Goal: Information Seeking & Learning: Learn about a topic

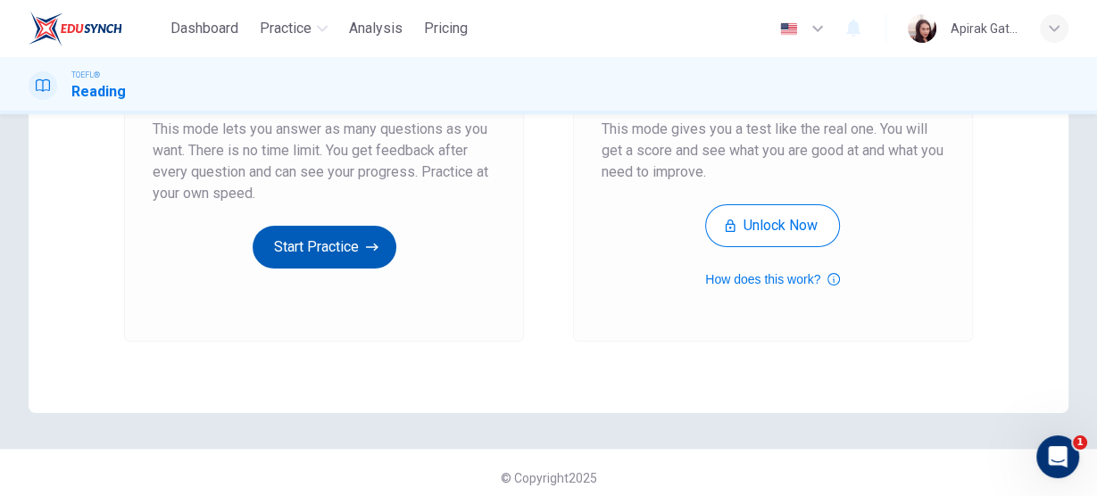
click at [355, 245] on button "Start Practice" at bounding box center [325, 247] width 144 height 43
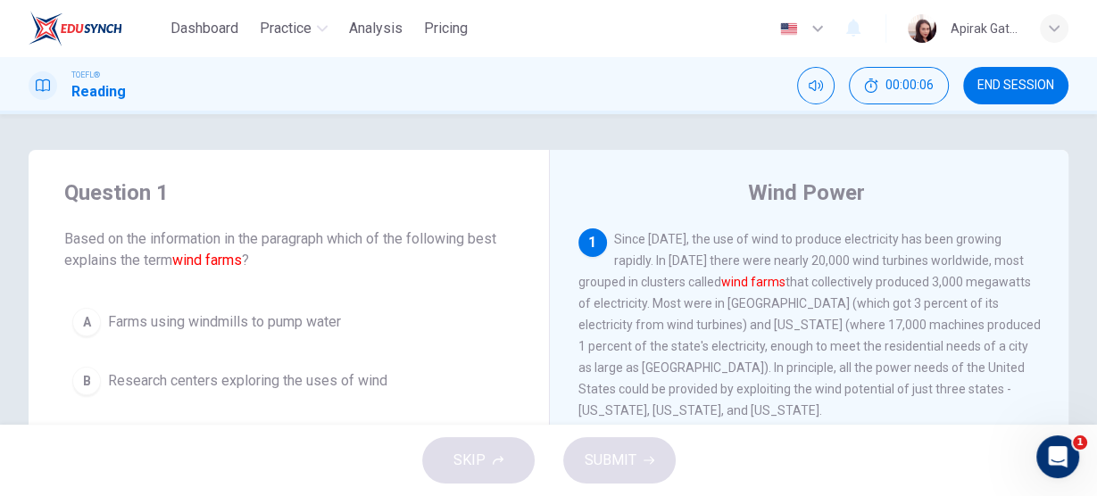
drag, startPoint x: 657, startPoint y: 284, endPoint x: 708, endPoint y: 284, distance: 51.8
click at [721, 284] on font "wind farms" at bounding box center [753, 282] width 64 height 14
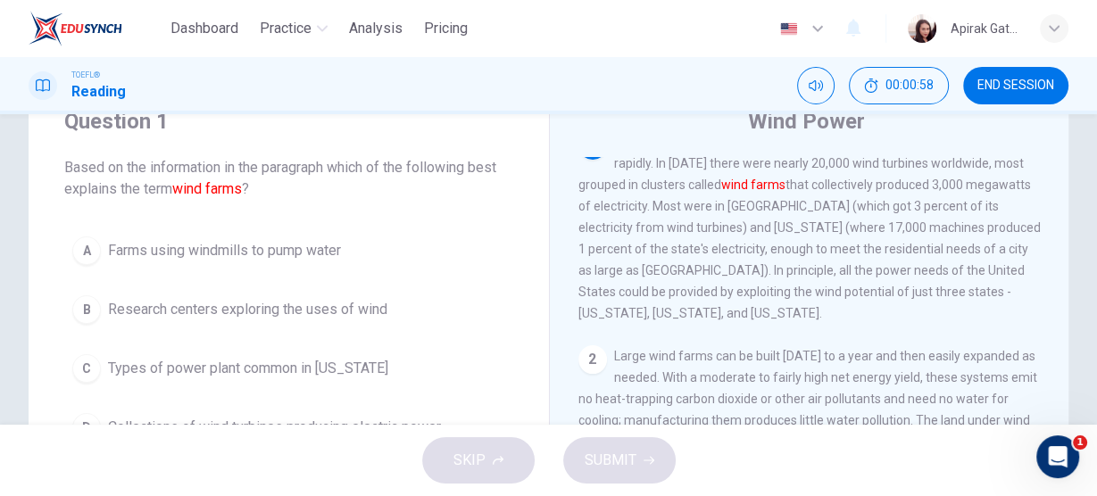
scroll to position [29, 0]
click at [486, 288] on button "B Research centers exploring the uses of wind" at bounding box center [288, 309] width 449 height 45
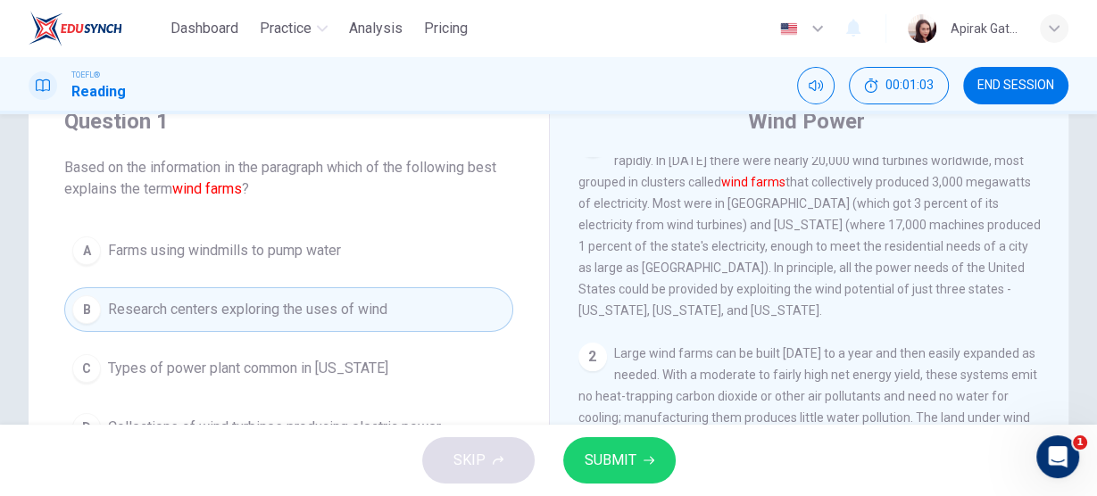
click at [551, 225] on div "Wind Power 1 Since [DATE], the use of wind to produce electricity has been grow…" at bounding box center [809, 389] width 520 height 620
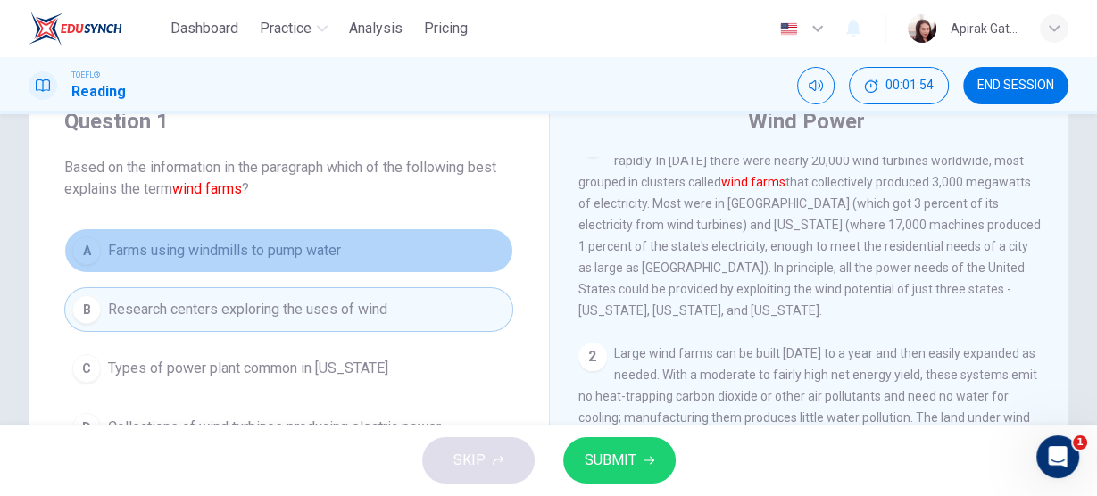
click at [311, 253] on span "Farms using windmills to pump water" at bounding box center [224, 250] width 233 height 21
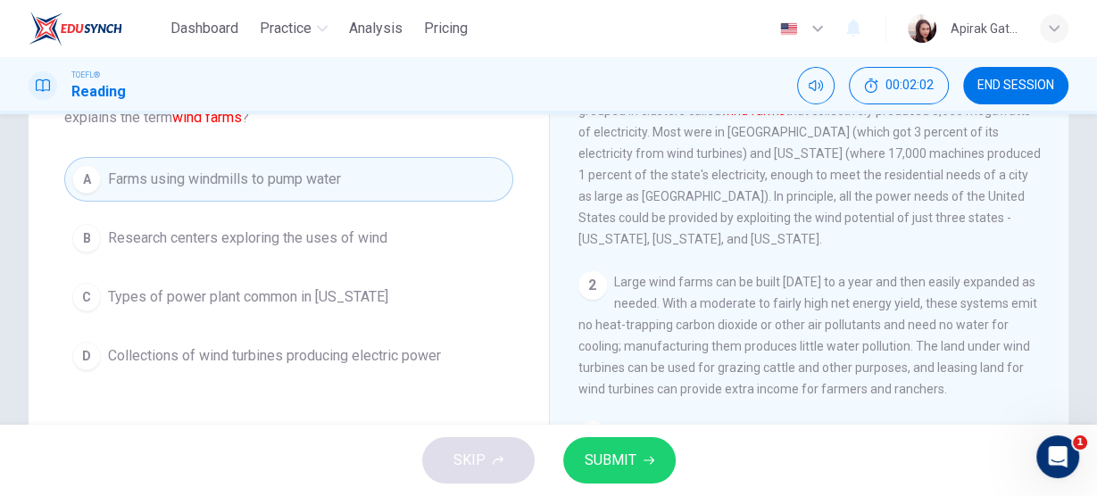
scroll to position [0, 0]
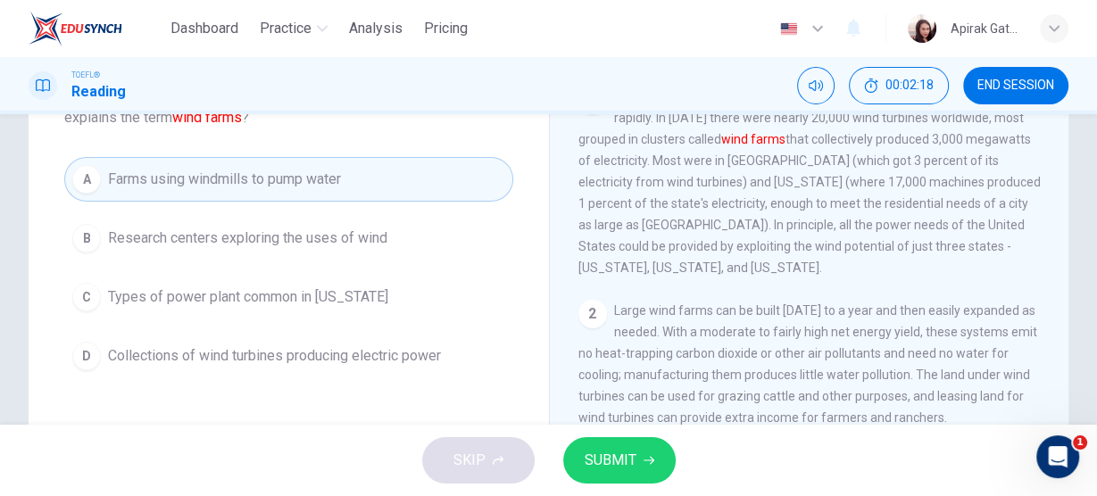
click at [423, 356] on span "Collections of wind turbines producing electric power" at bounding box center [274, 355] width 333 height 21
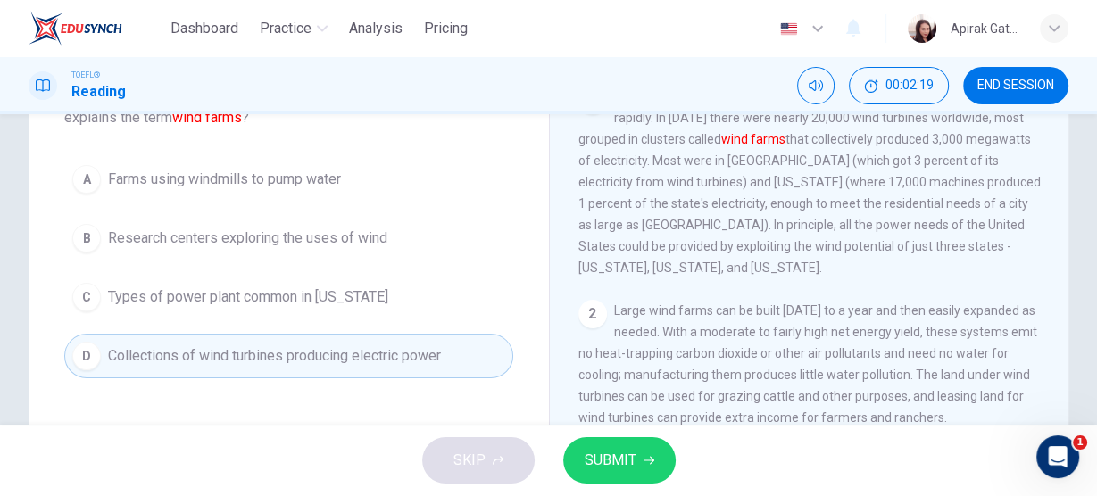
click at [600, 458] on span "SUBMIT" at bounding box center [610, 460] width 52 height 25
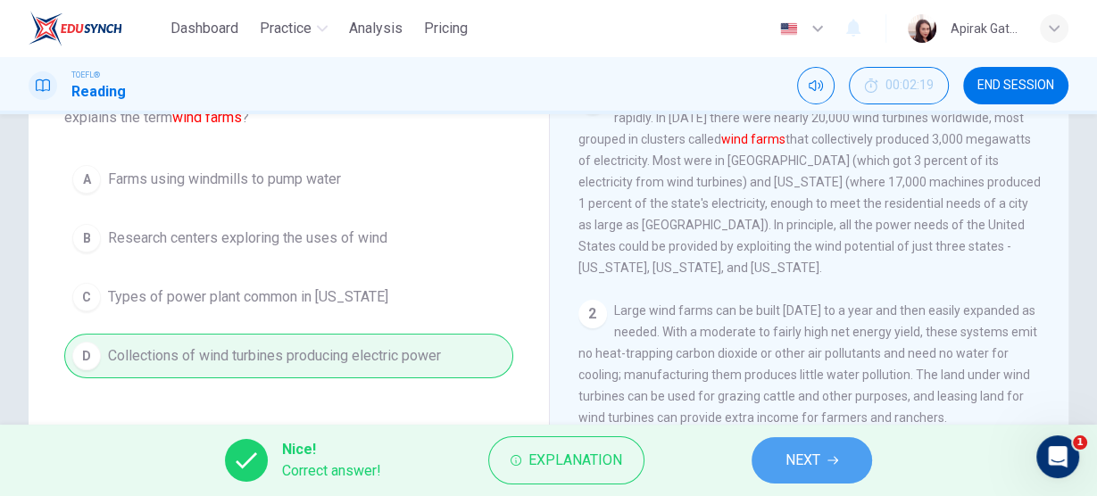
click at [814, 458] on span "NEXT" at bounding box center [802, 460] width 35 height 25
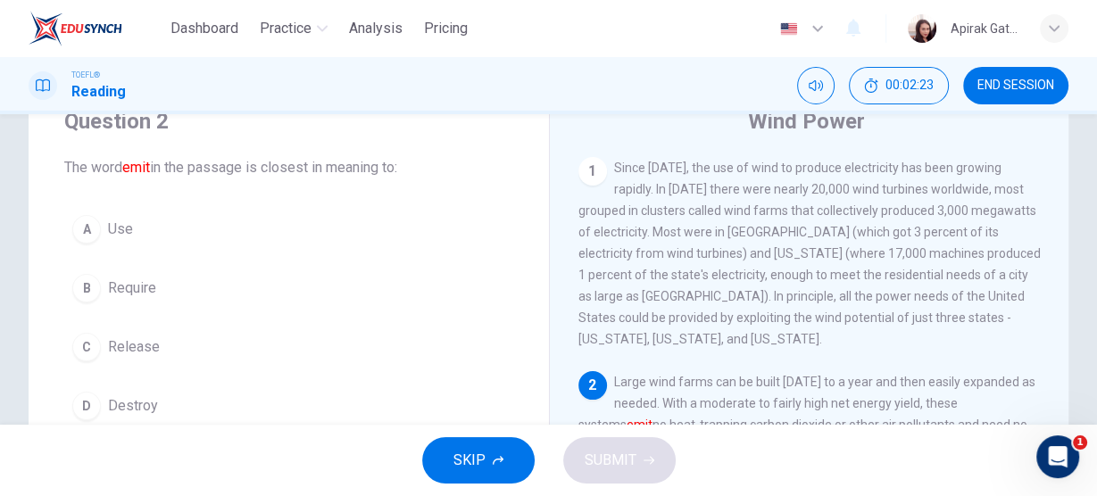
scroll to position [143, 0]
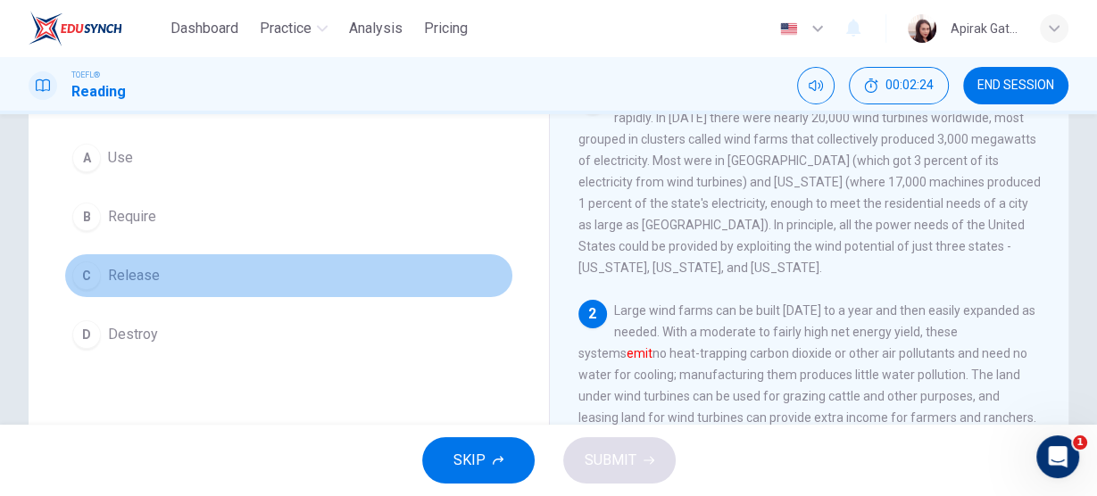
click at [298, 276] on button "C Release" at bounding box center [288, 275] width 449 height 45
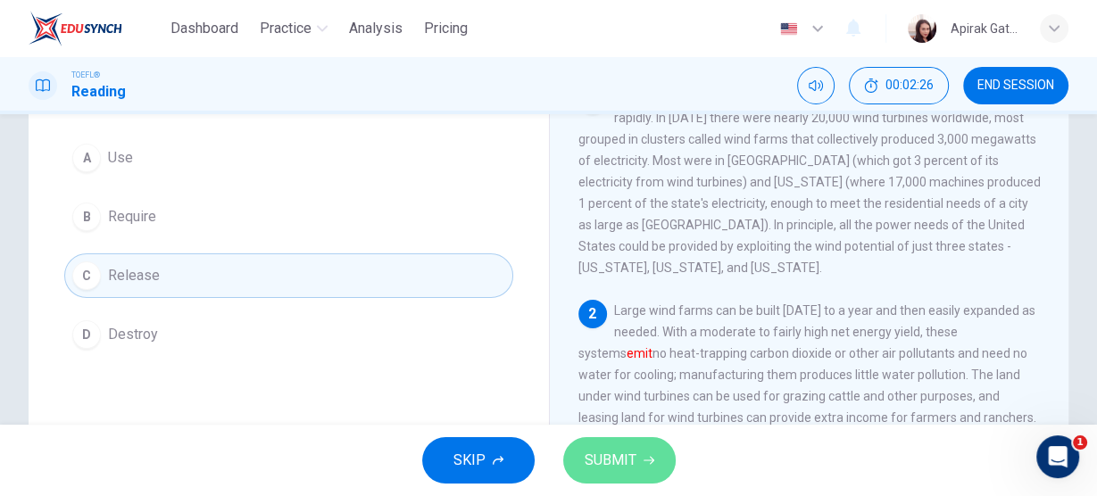
click at [617, 463] on span "SUBMIT" at bounding box center [610, 460] width 52 height 25
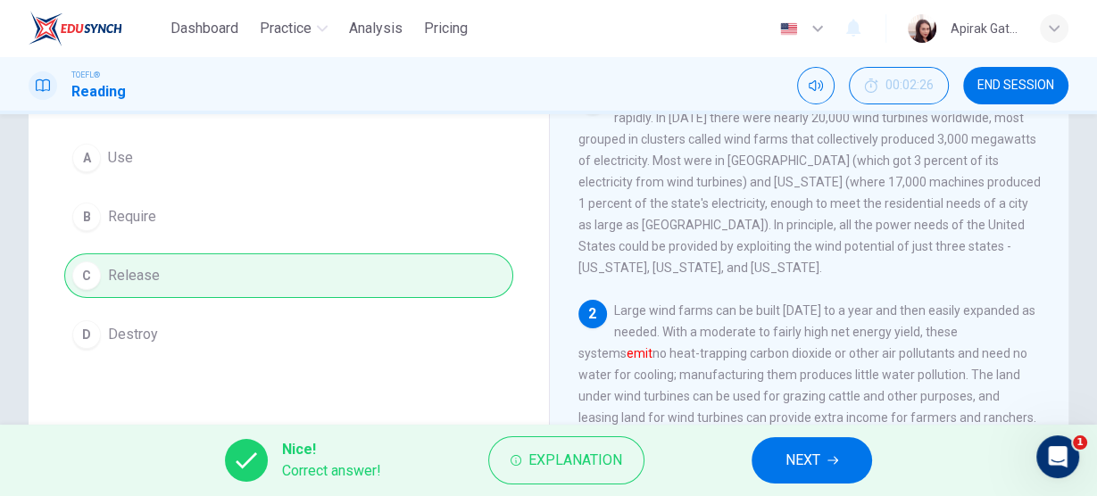
click at [783, 460] on button "NEXT" at bounding box center [811, 460] width 120 height 46
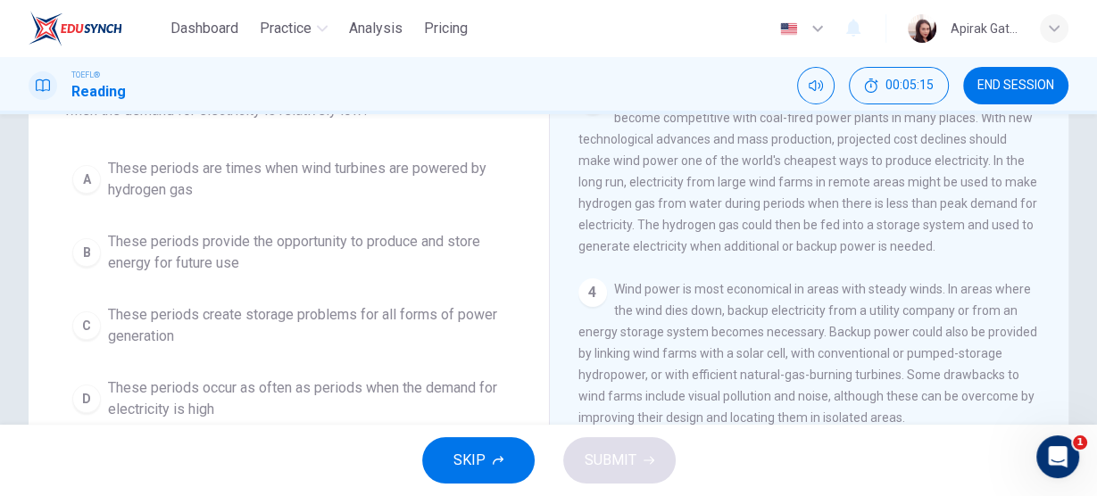
scroll to position [163, 0]
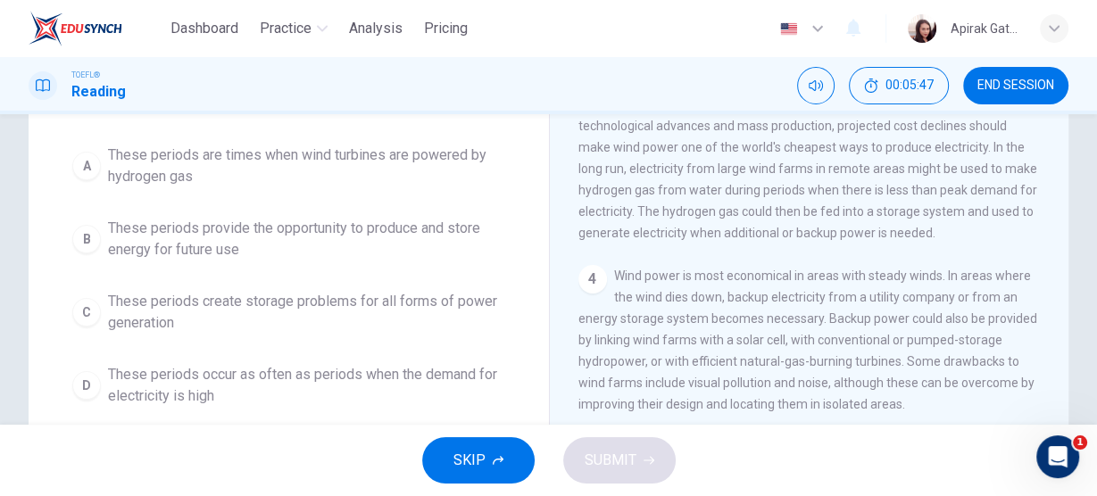
click at [302, 157] on span "These periods are times when wind turbines are powered by hydrogen gas" at bounding box center [306, 166] width 397 height 43
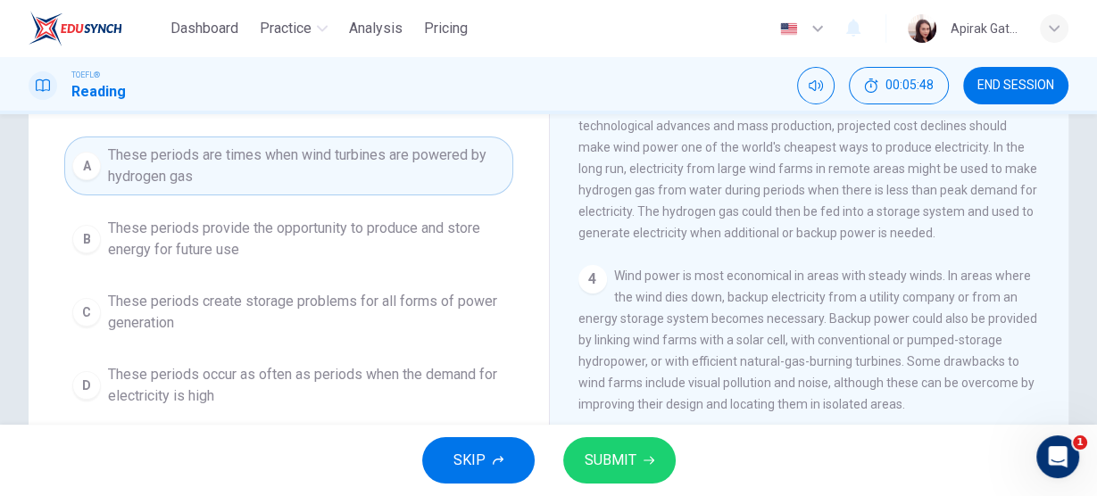
click at [638, 452] on button "SUBMIT" at bounding box center [619, 460] width 112 height 46
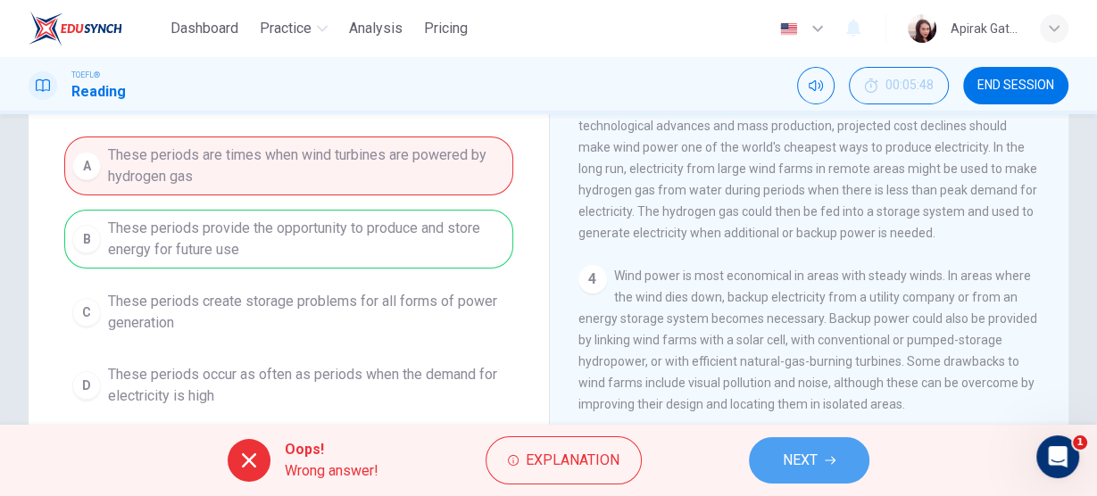
click at [811, 458] on span "NEXT" at bounding box center [800, 460] width 35 height 25
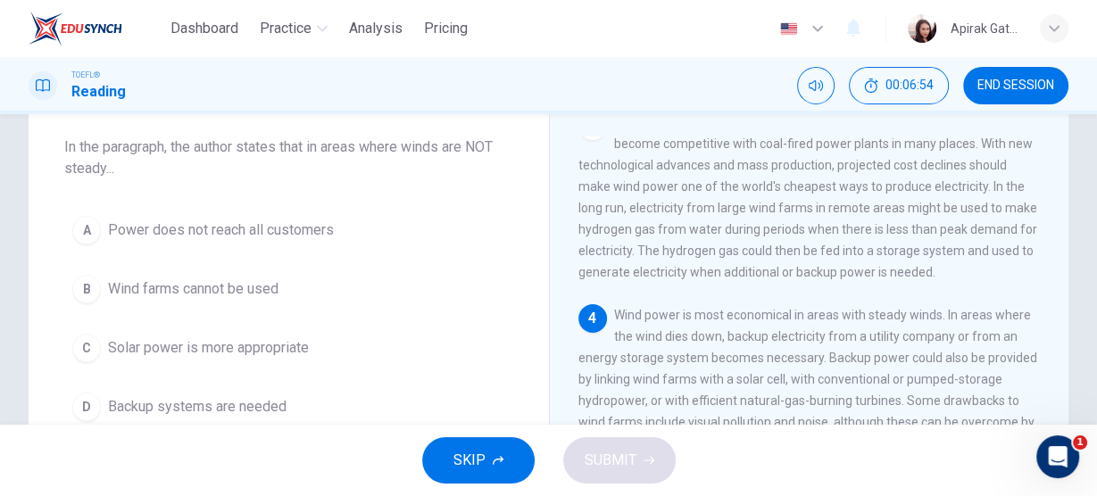
scroll to position [460, 0]
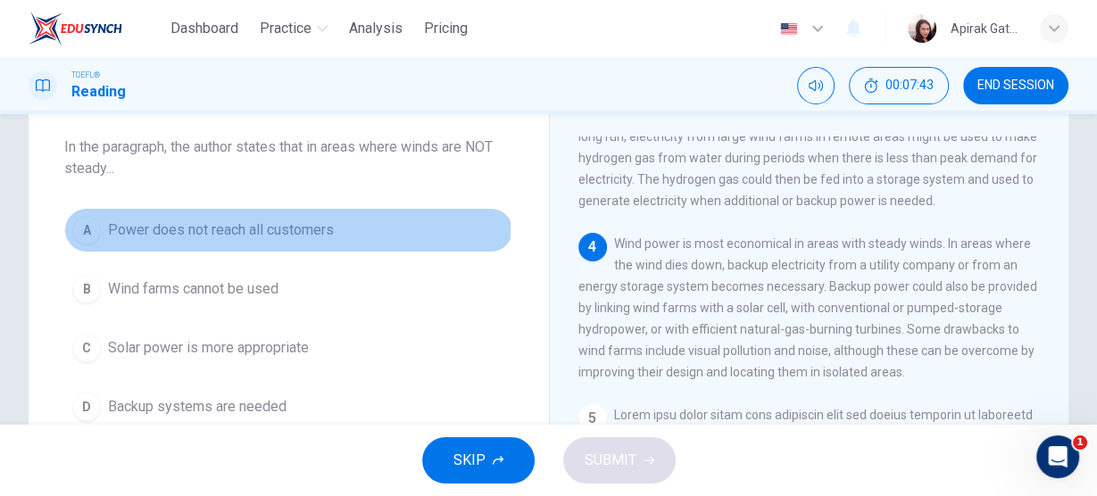
click at [271, 226] on span "Power does not reach all customers" at bounding box center [221, 229] width 226 height 21
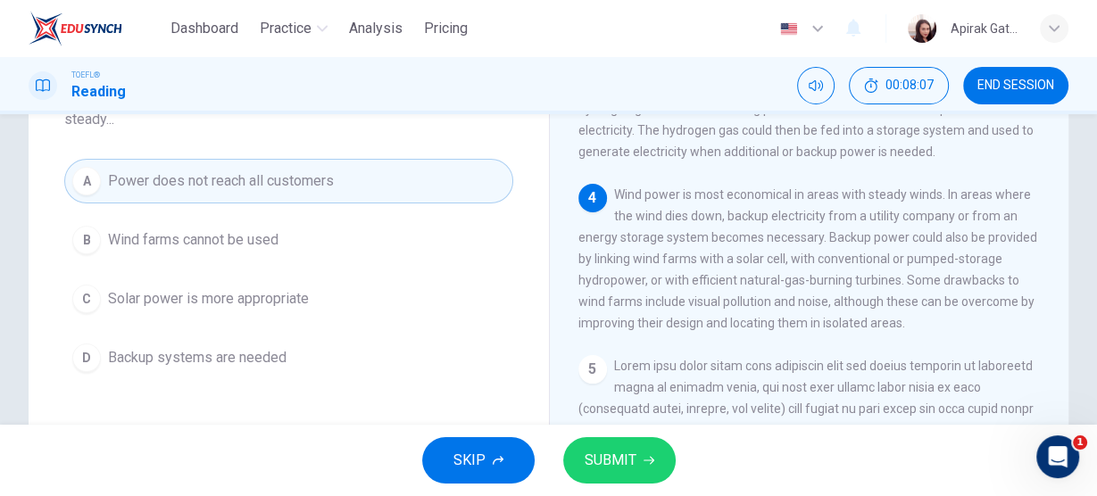
scroll to position [163, 0]
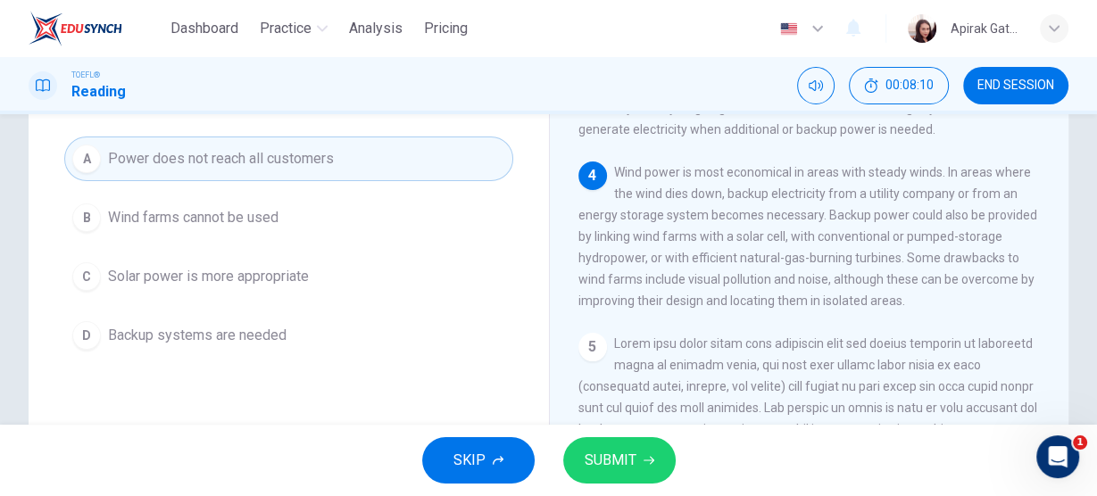
click at [604, 454] on span "SUBMIT" at bounding box center [610, 460] width 52 height 25
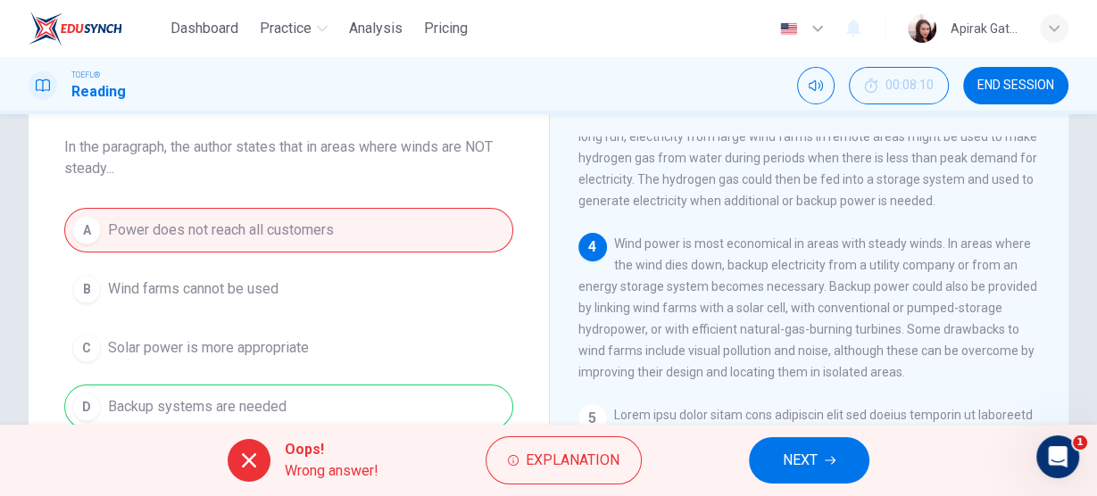
scroll to position [532, 0]
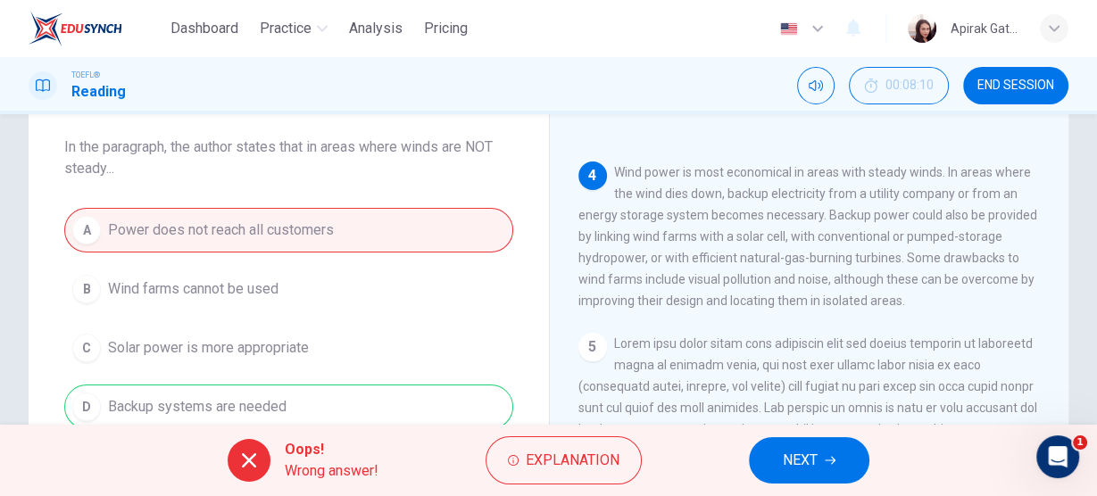
click at [820, 452] on button "NEXT" at bounding box center [809, 460] width 120 height 46
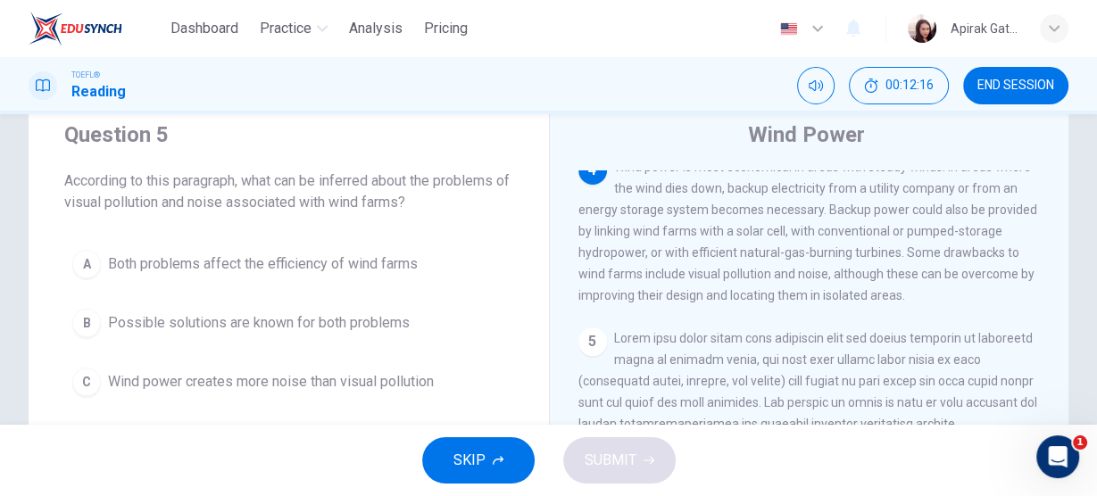
scroll to position [92, 0]
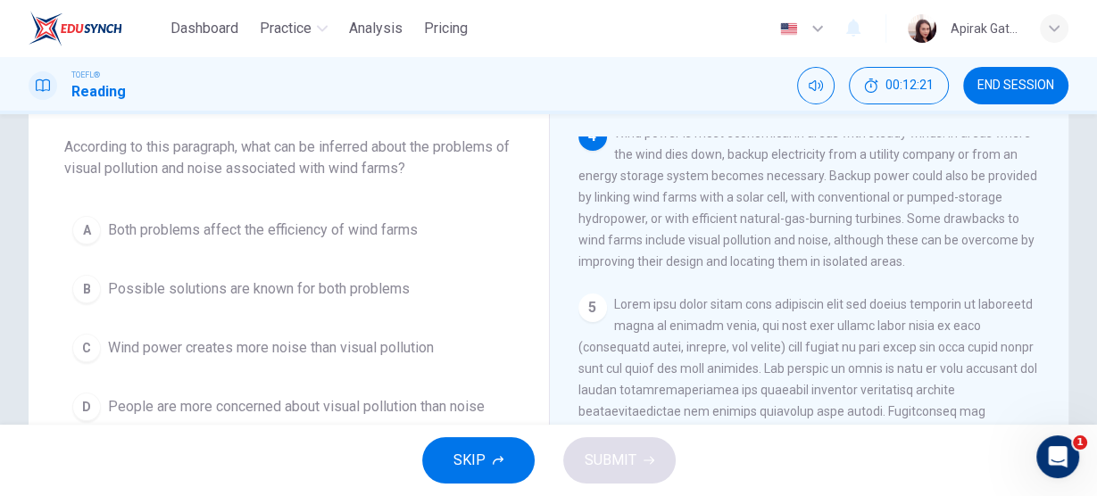
click at [386, 232] on span "Both problems affect the efficiency of wind farms" at bounding box center [263, 229] width 310 height 21
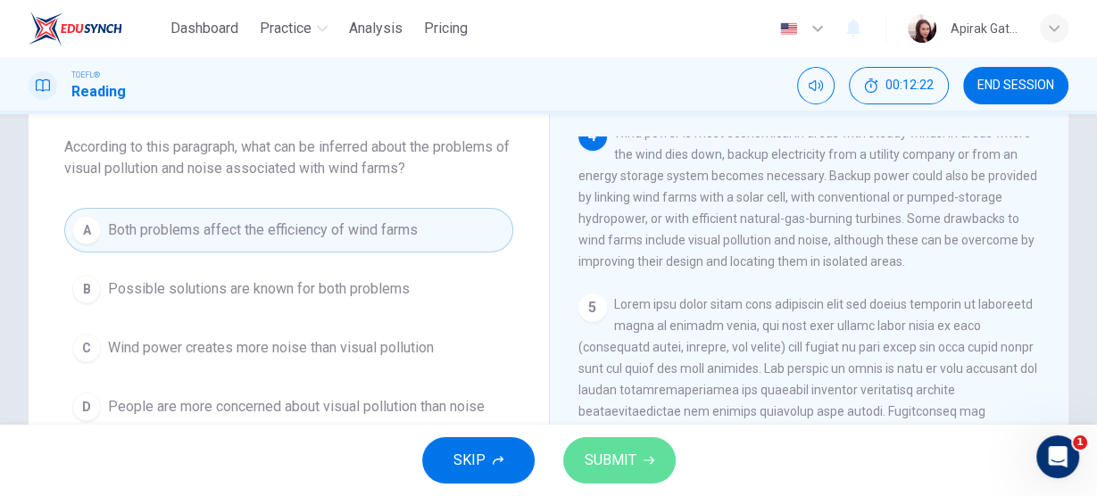
click at [620, 458] on span "SUBMIT" at bounding box center [610, 460] width 52 height 25
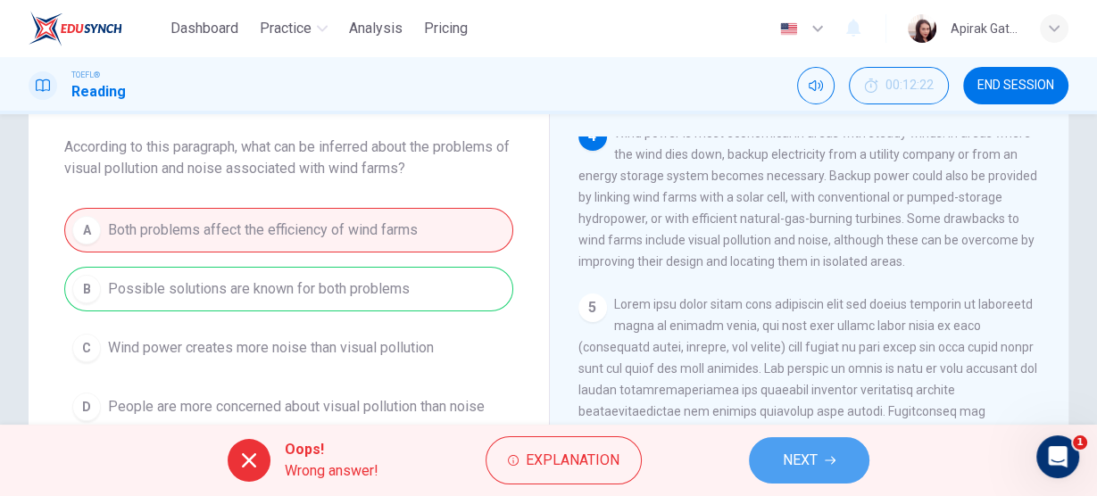
click at [800, 456] on span "NEXT" at bounding box center [800, 460] width 35 height 25
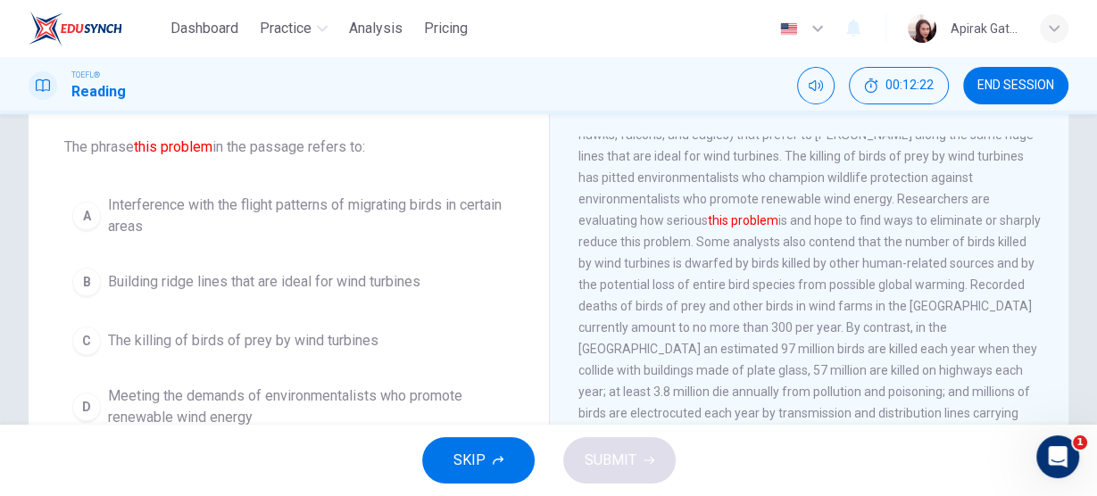
scroll to position [784, 0]
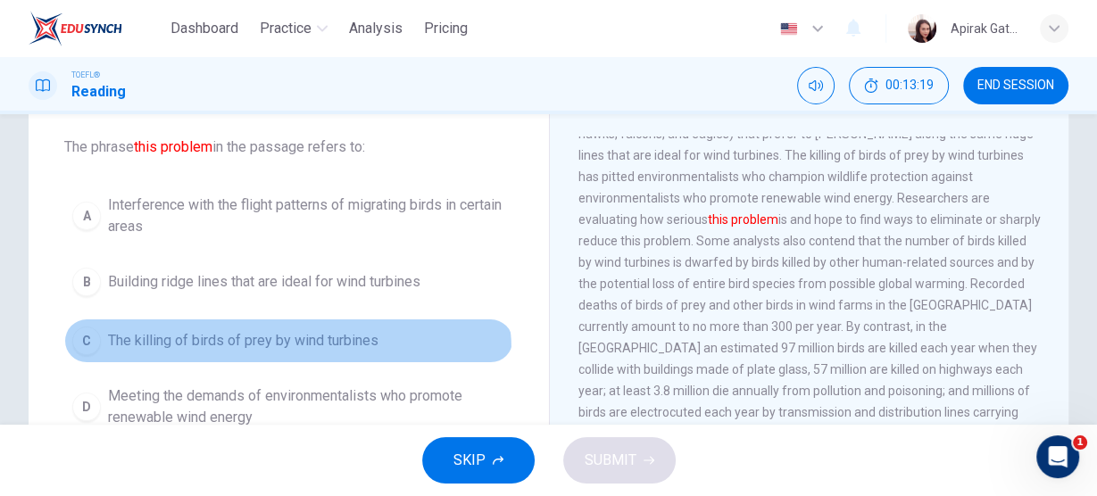
click at [249, 351] on button "C The killing of birds of prey by wind turbines" at bounding box center [288, 341] width 449 height 45
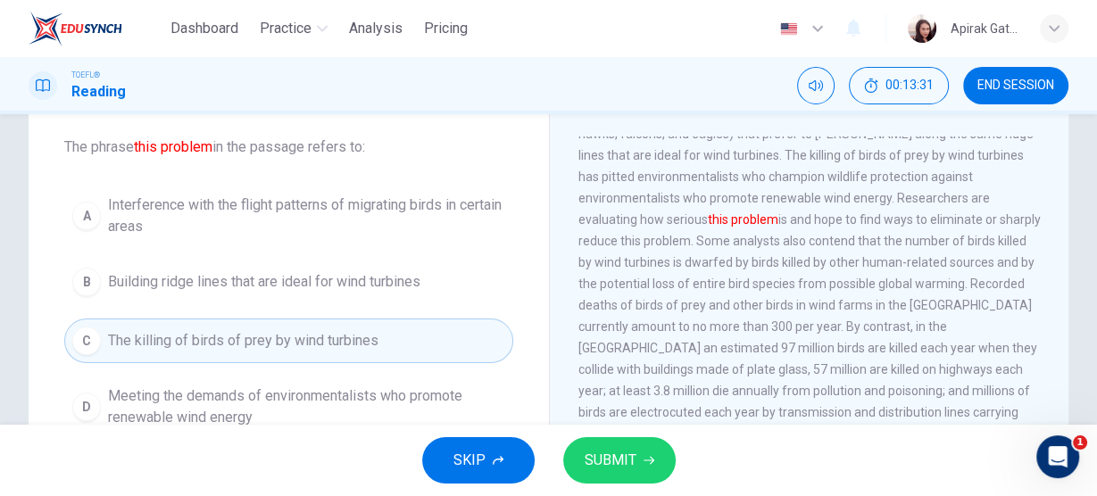
click at [584, 468] on span "SUBMIT" at bounding box center [610, 460] width 52 height 25
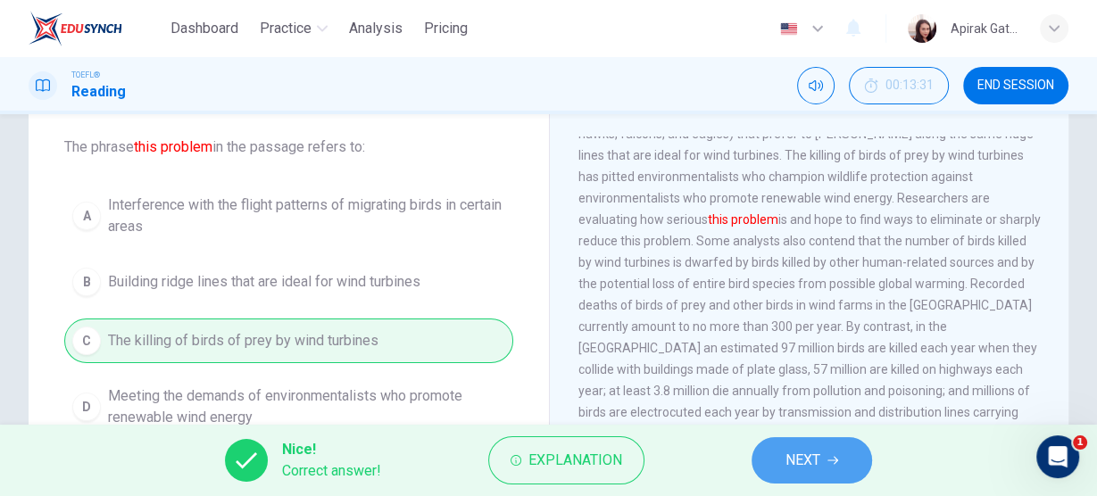
click at [796, 462] on span "NEXT" at bounding box center [802, 460] width 35 height 25
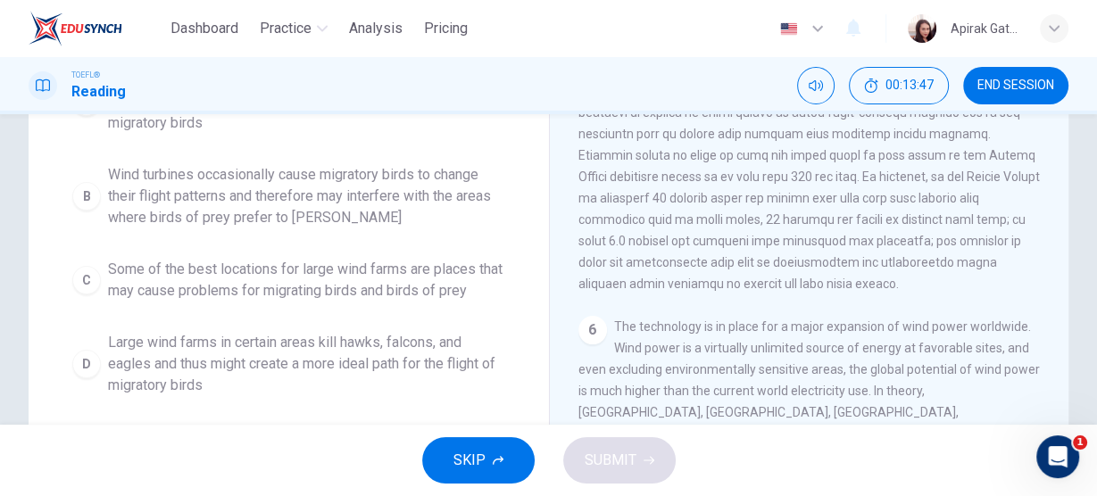
scroll to position [306, 0]
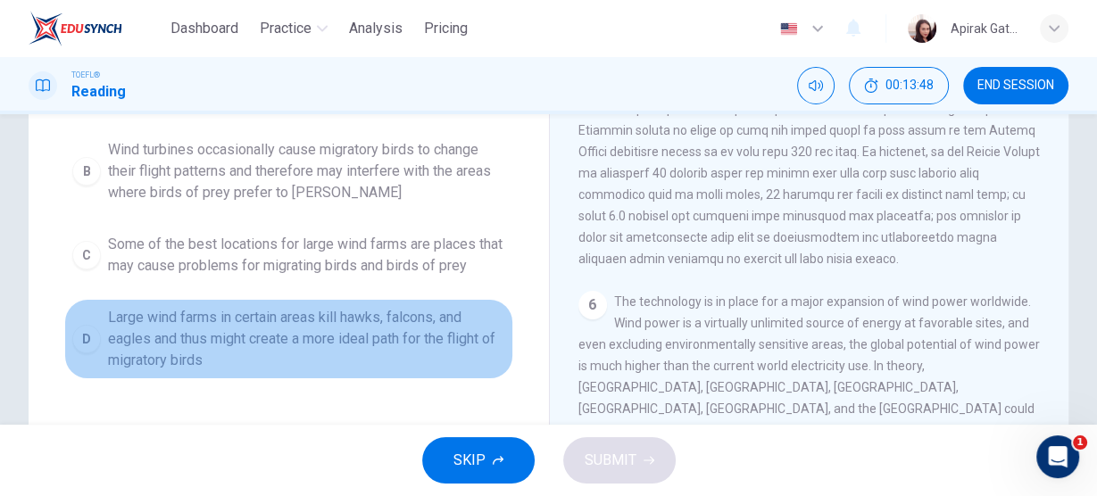
click at [417, 307] on span "Large wind farms in certain areas kill hawks, falcons, and eagles and thus migh…" at bounding box center [306, 339] width 397 height 64
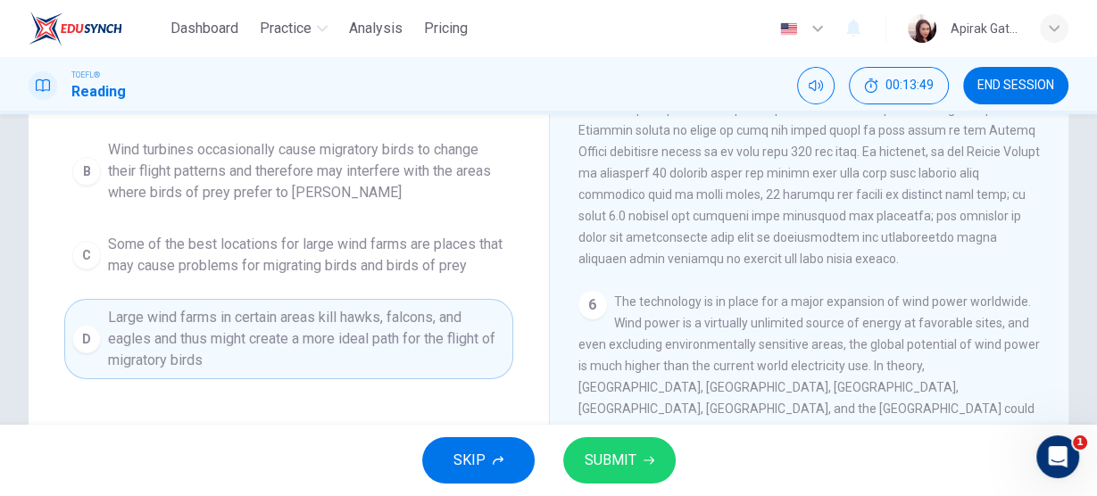
click at [629, 459] on span "SUBMIT" at bounding box center [610, 460] width 52 height 25
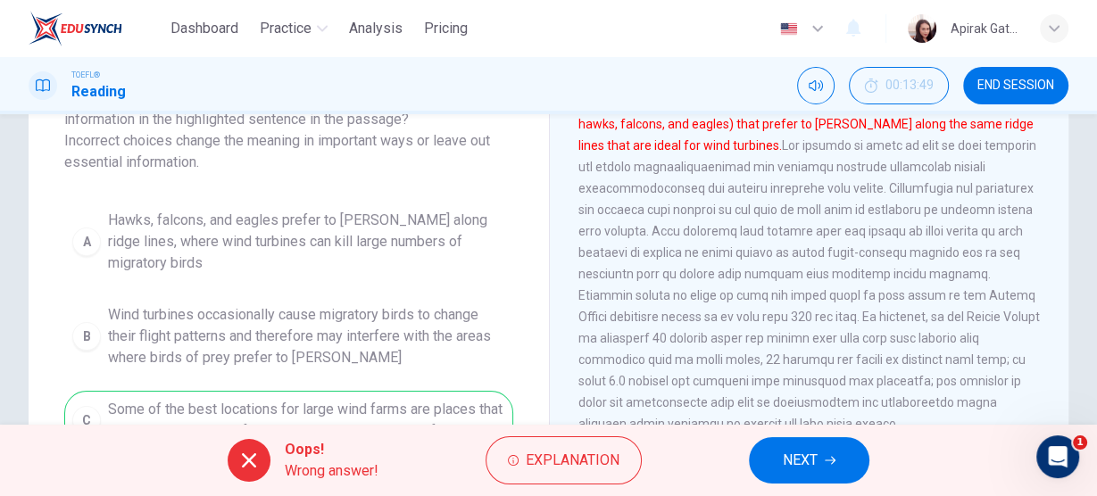
scroll to position [163, 0]
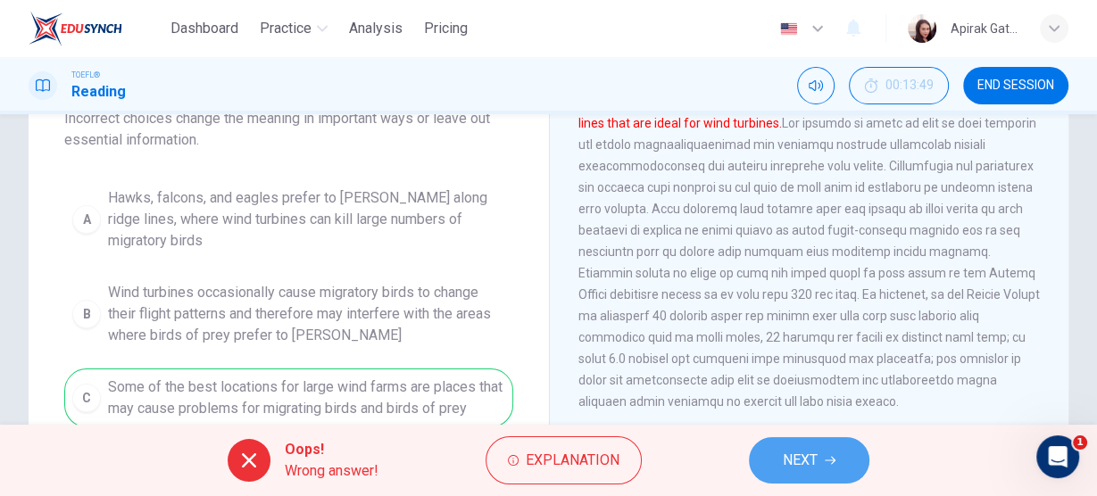
click at [806, 467] on span "NEXT" at bounding box center [800, 460] width 35 height 25
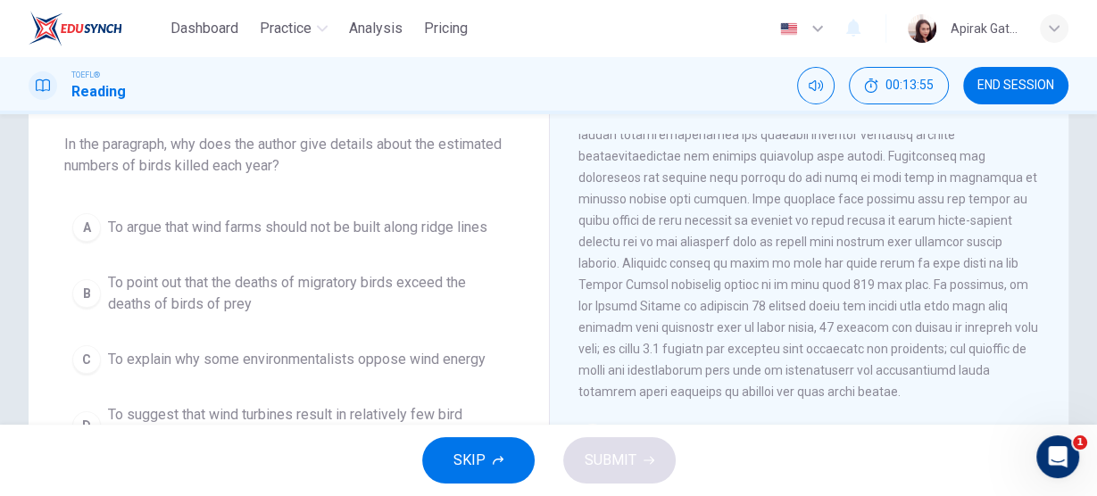
scroll to position [824, 0]
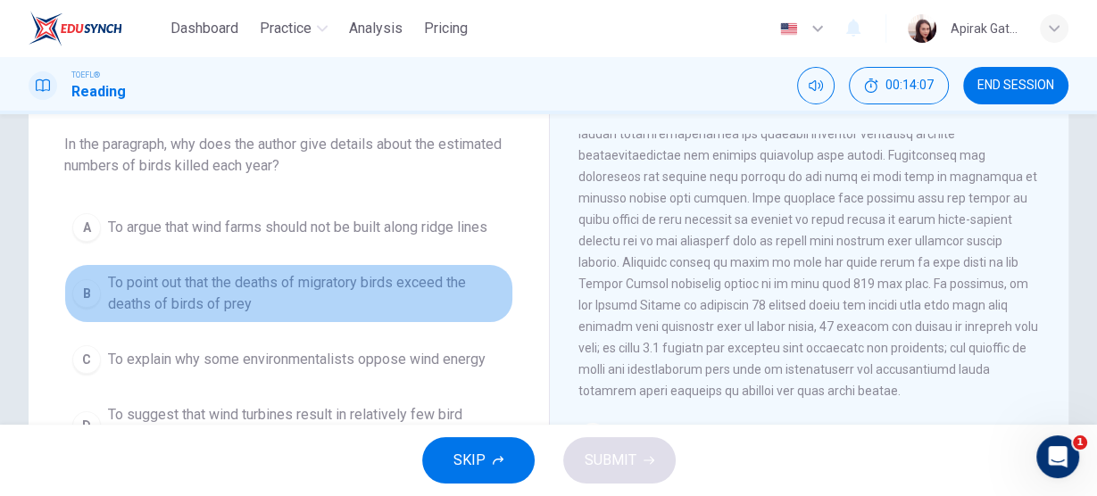
click at [387, 286] on span "To point out that the deaths of migratory birds exceed the deaths of birds of p…" at bounding box center [306, 293] width 397 height 43
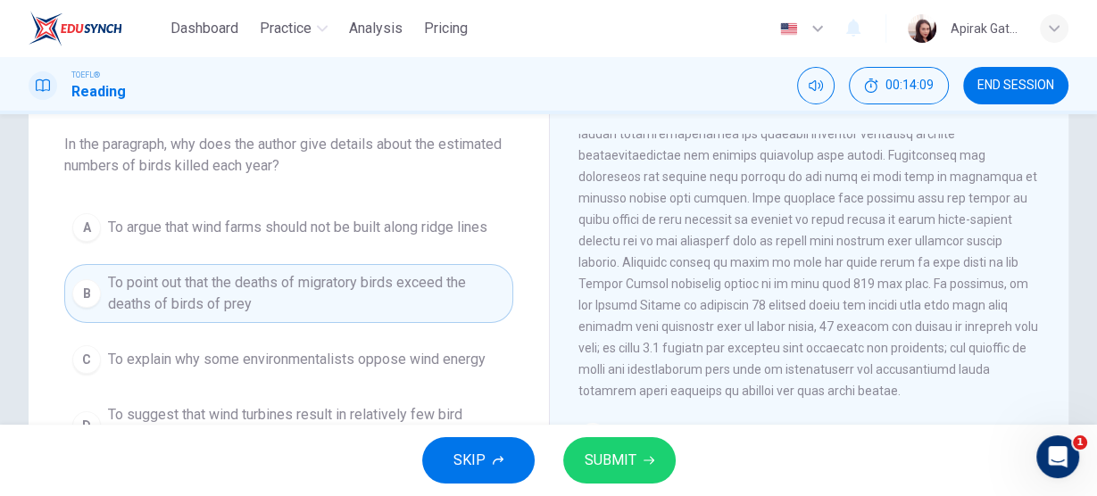
click at [609, 465] on span "SUBMIT" at bounding box center [610, 460] width 52 height 25
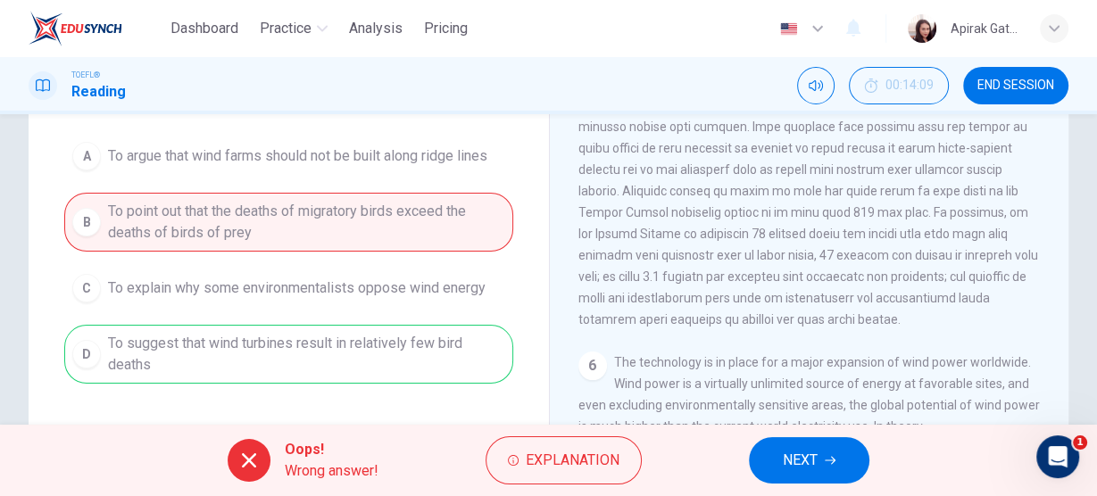
click at [773, 468] on button "NEXT" at bounding box center [809, 460] width 120 height 46
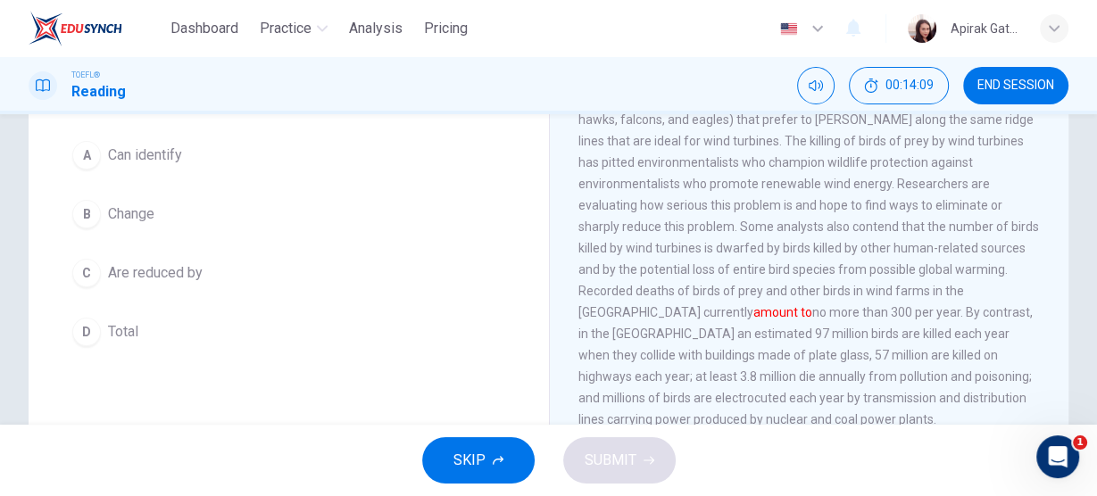
scroll to position [74, 0]
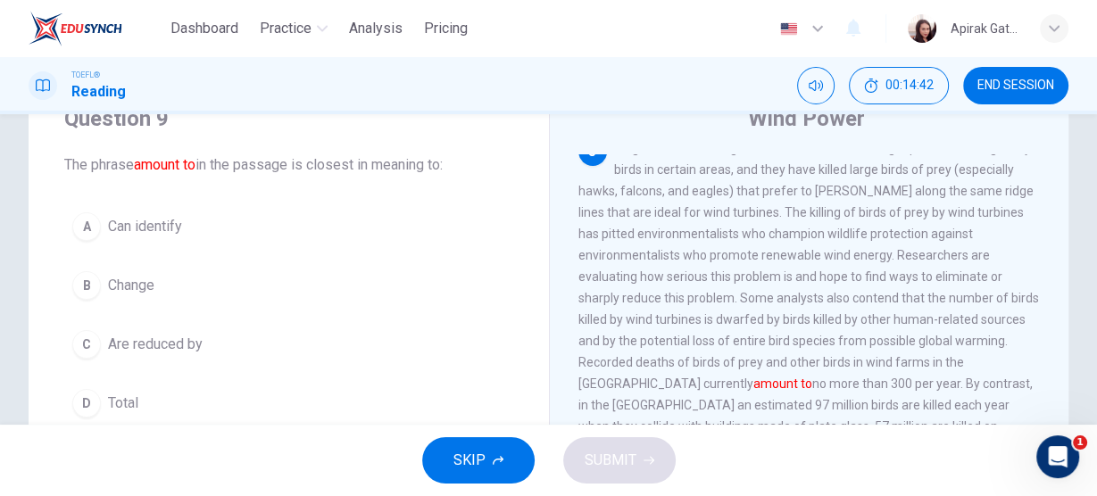
click at [159, 228] on span "Can identify" at bounding box center [145, 226] width 74 height 21
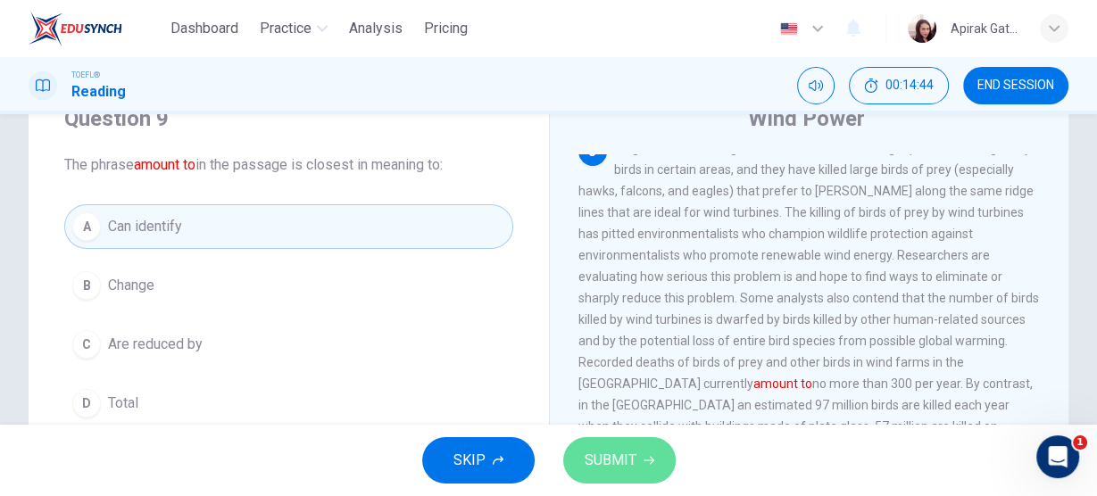
click at [600, 465] on span "SUBMIT" at bounding box center [610, 460] width 52 height 25
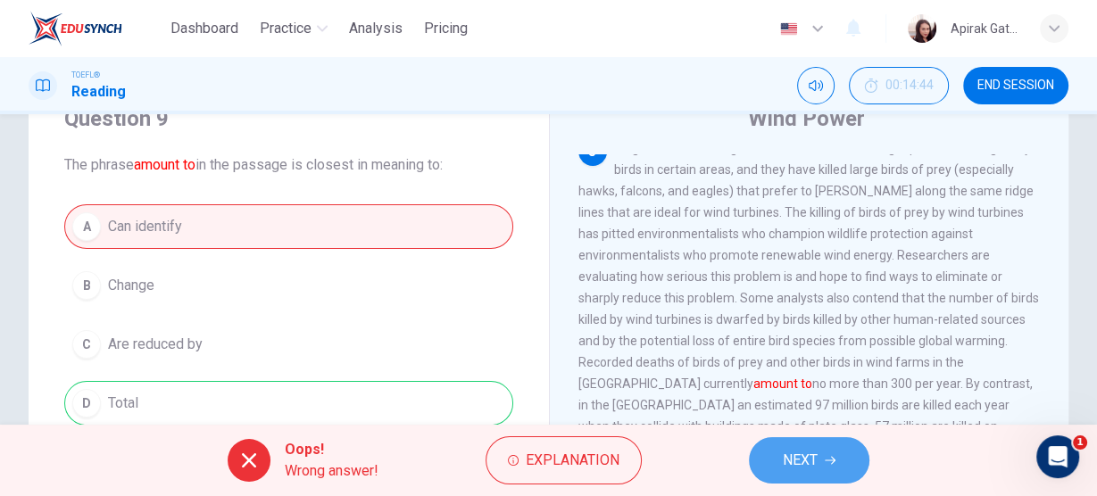
click at [832, 459] on icon "button" at bounding box center [829, 460] width 11 height 11
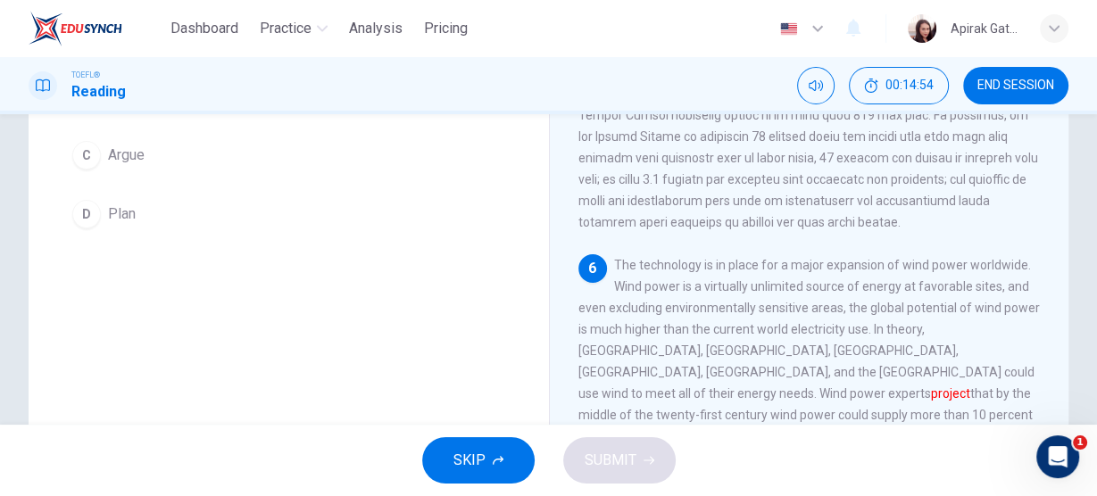
scroll to position [288, 0]
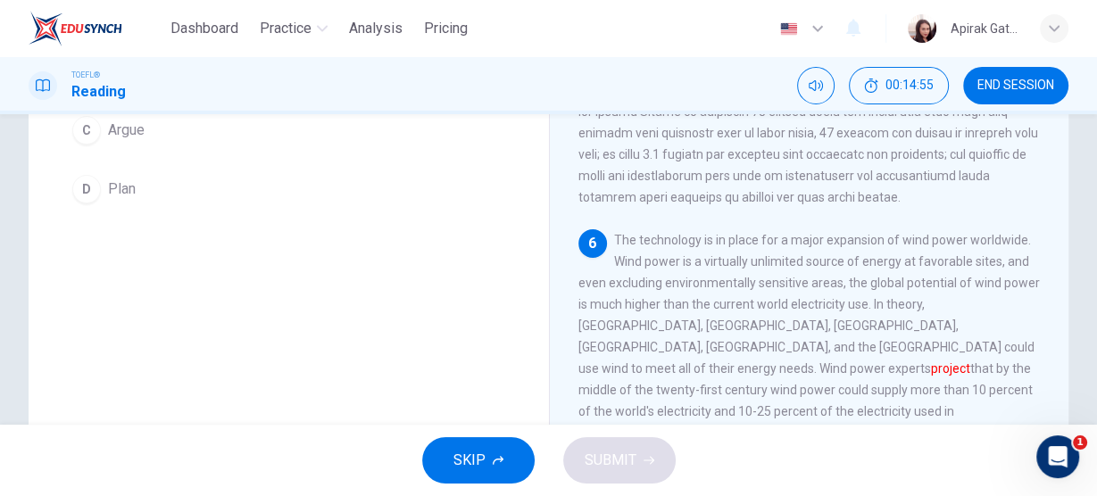
click at [189, 188] on button "D Plan" at bounding box center [288, 189] width 449 height 45
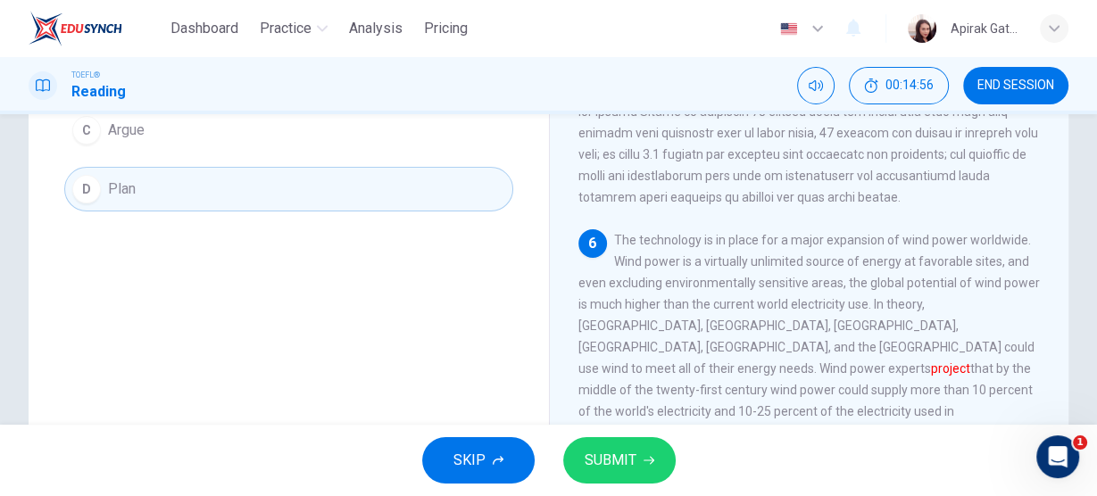
click at [631, 468] on span "SUBMIT" at bounding box center [610, 460] width 52 height 25
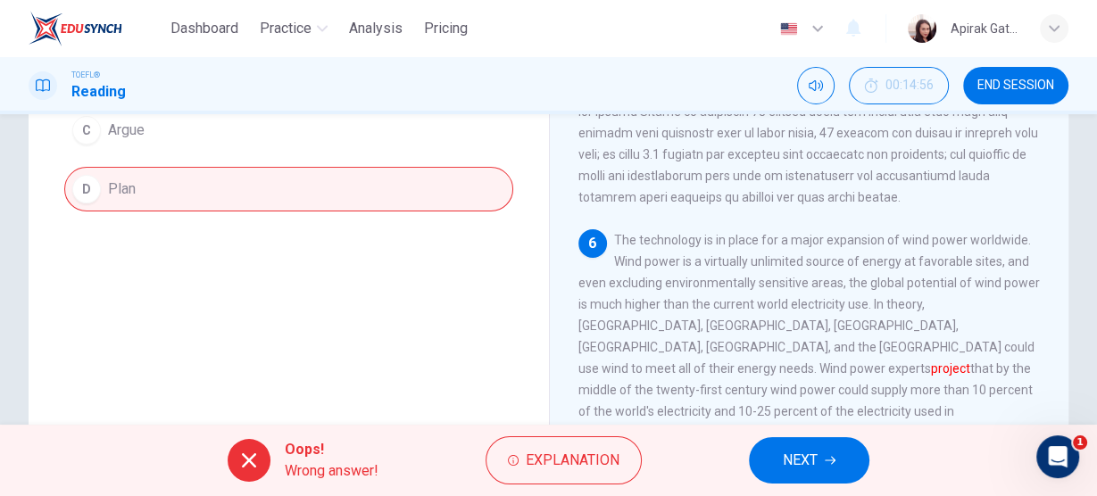
click at [828, 455] on icon "button" at bounding box center [829, 460] width 11 height 11
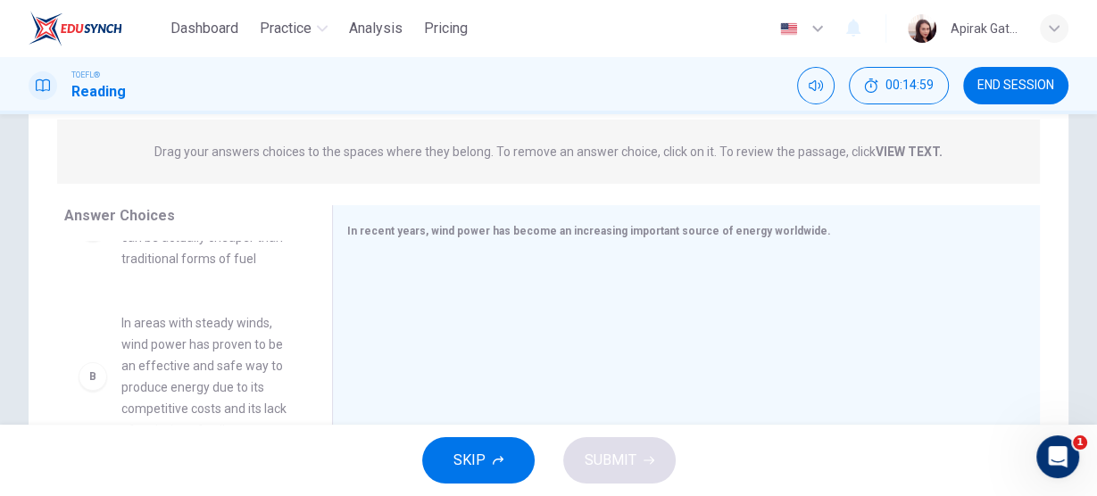
scroll to position [0, 0]
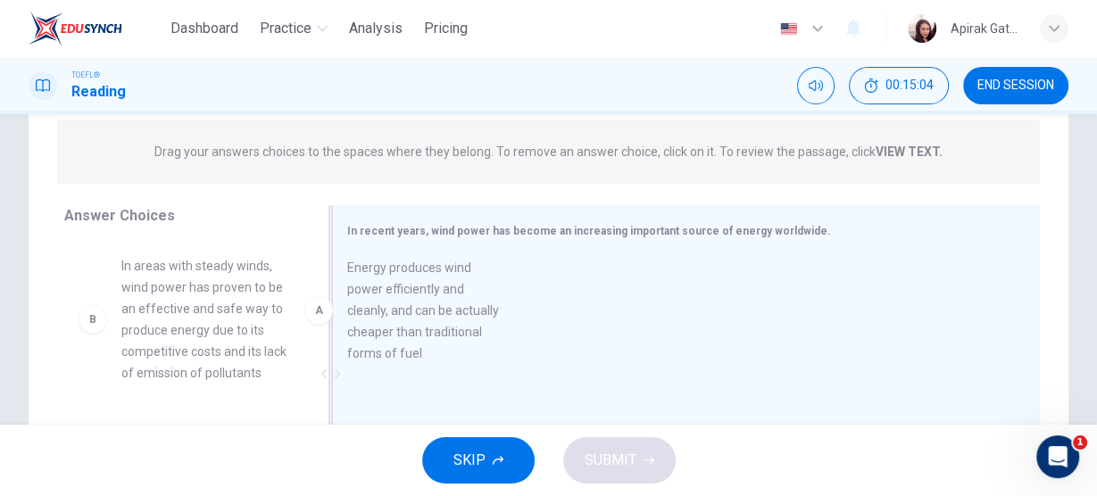
drag, startPoint x: 192, startPoint y: 331, endPoint x: 423, endPoint y: 335, distance: 231.1
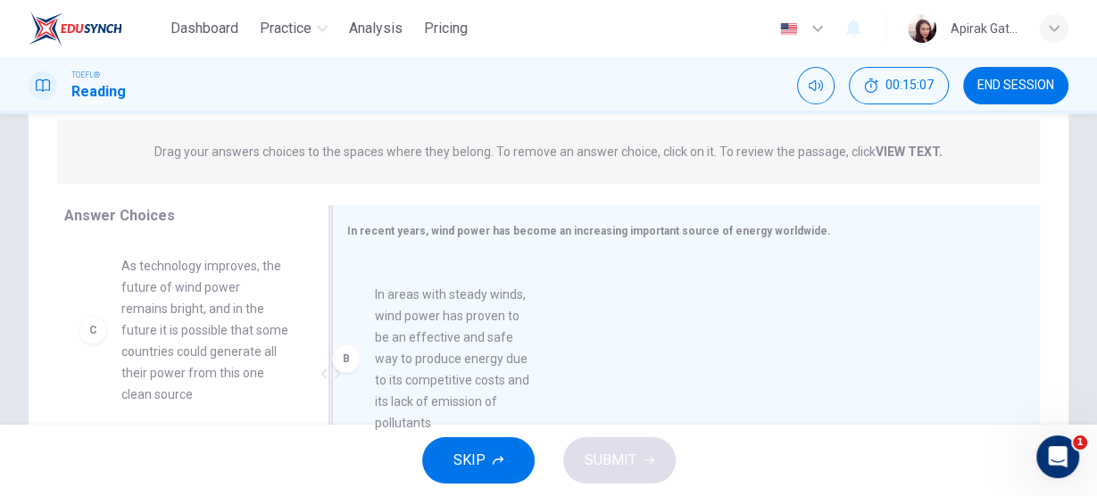
drag, startPoint x: 197, startPoint y: 338, endPoint x: 443, endPoint y: 366, distance: 246.9
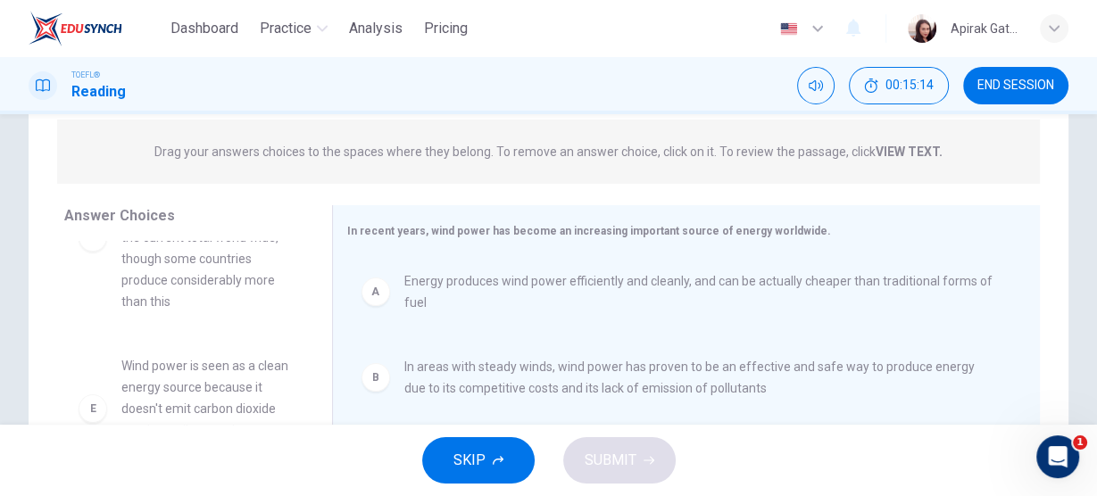
scroll to position [214, 0]
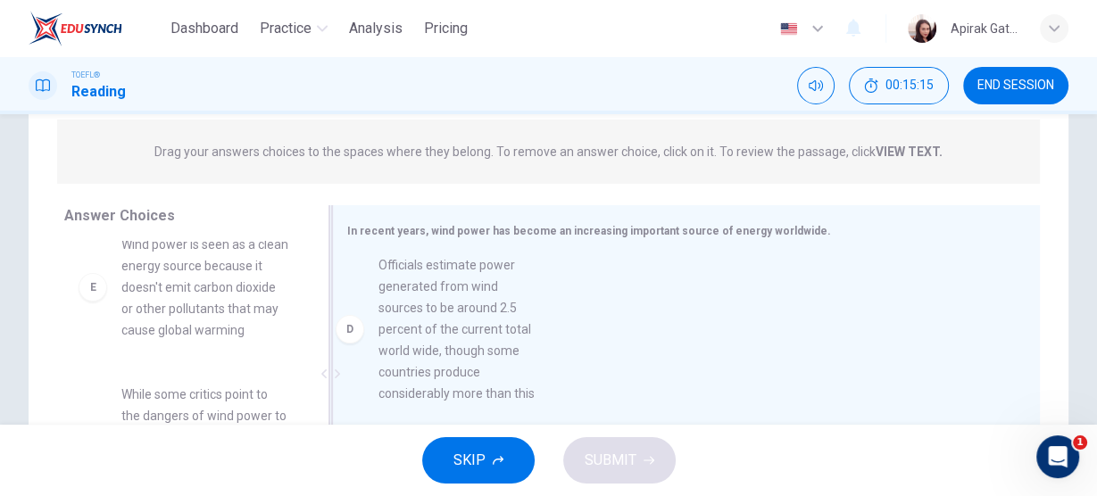
drag, startPoint x: 204, startPoint y: 331, endPoint x: 469, endPoint y: 354, distance: 266.0
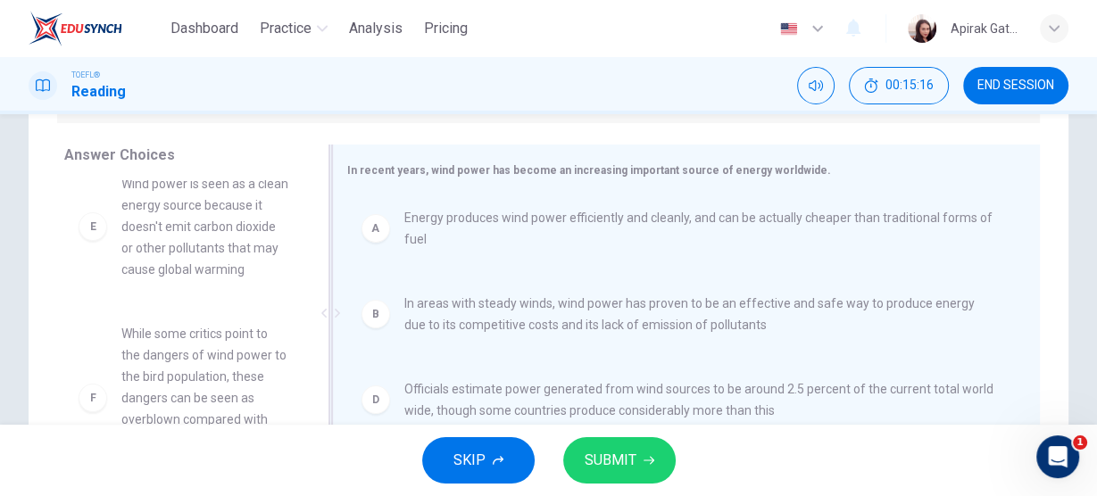
scroll to position [360, 0]
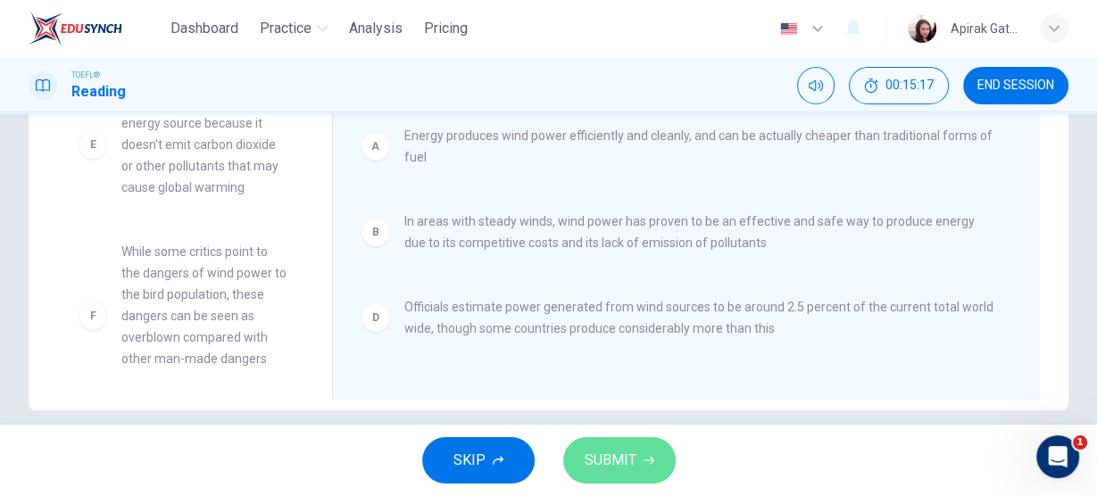
click at [651, 454] on button "SUBMIT" at bounding box center [619, 460] width 112 height 46
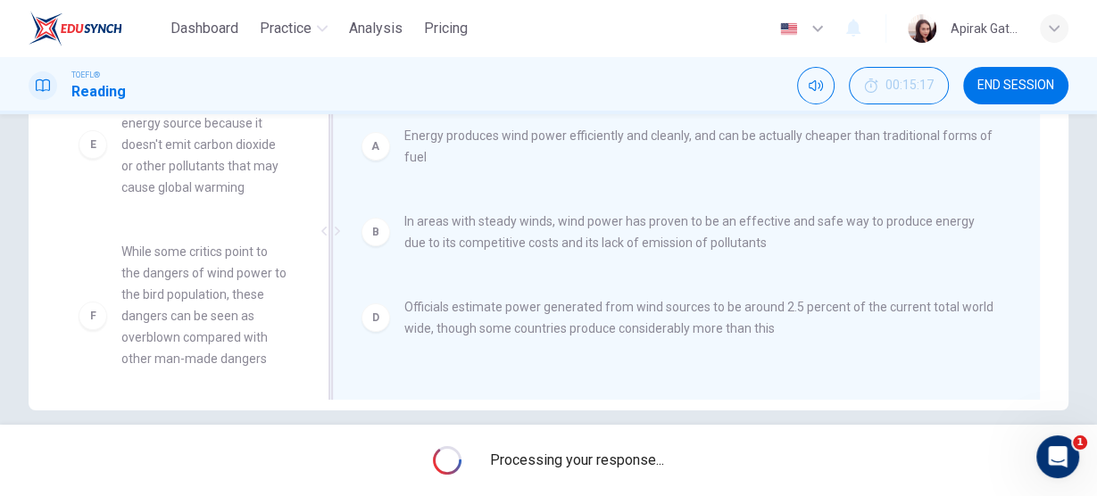
scroll to position [0, 0]
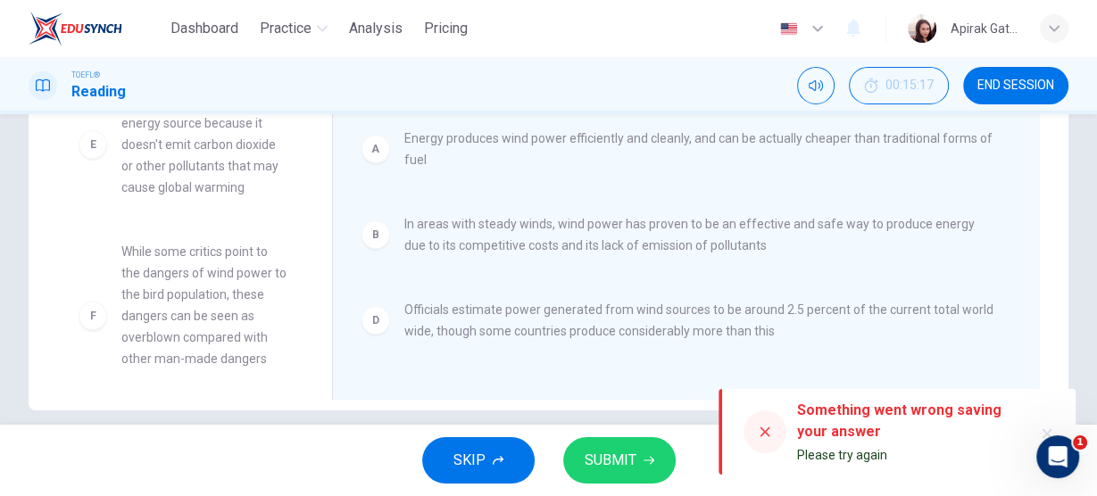
click at [761, 432] on icon at bounding box center [765, 432] width 14 height 14
click at [759, 432] on icon at bounding box center [765, 432] width 14 height 14
click at [766, 435] on icon at bounding box center [765, 432] width 14 height 14
click at [637, 456] on button "SUBMIT" at bounding box center [619, 460] width 112 height 46
click at [638, 456] on button "SUBMIT" at bounding box center [619, 460] width 112 height 46
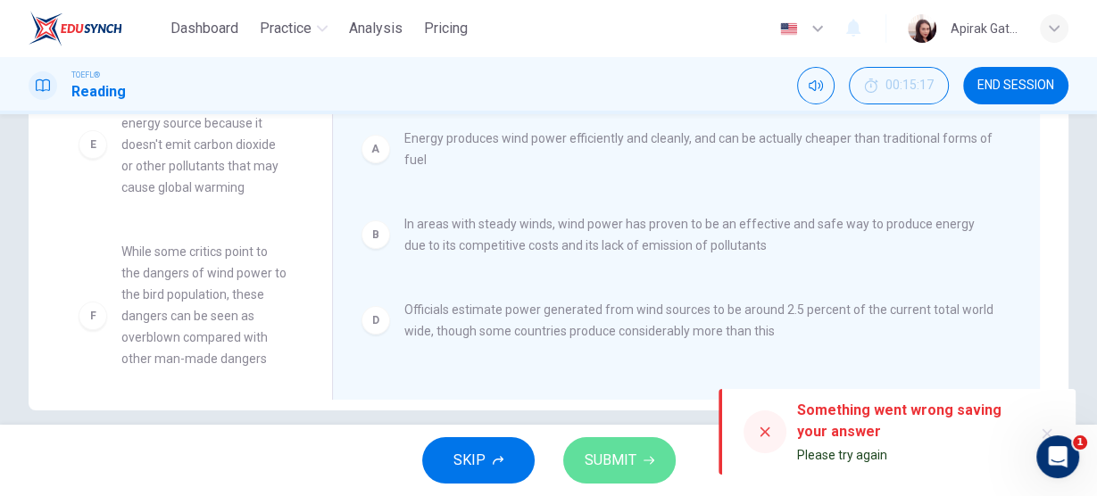
click at [642, 451] on button "SUBMIT" at bounding box center [619, 460] width 112 height 46
